Goal: Information Seeking & Learning: Learn about a topic

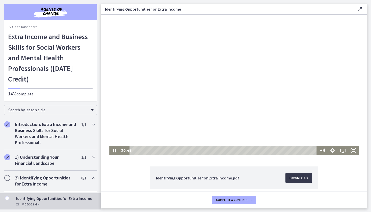
click at [225, 83] on div at bounding box center [233, 85] width 249 height 140
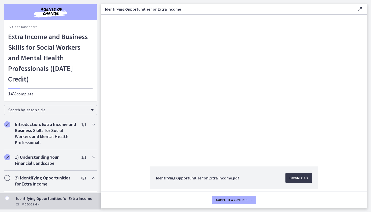
click at [224, 205] on footer "Complete & continue" at bounding box center [234, 200] width 266 height 16
click at [224, 200] on span "Complete & continue" at bounding box center [232, 200] width 32 height 4
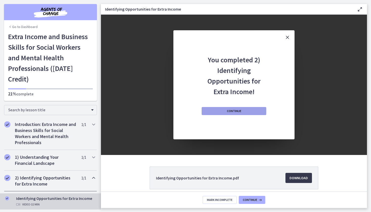
click at [233, 110] on span "Continue" at bounding box center [234, 111] width 14 height 4
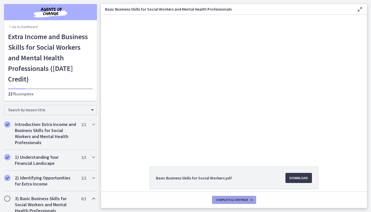
click at [239, 202] on span "Complete & continue" at bounding box center [232, 200] width 32 height 4
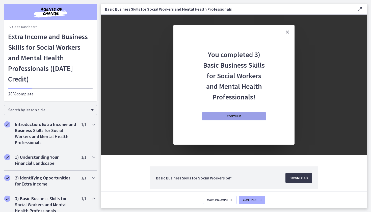
click at [234, 116] on span "Continue" at bounding box center [234, 116] width 14 height 4
